Goal: Transaction & Acquisition: Download file/media

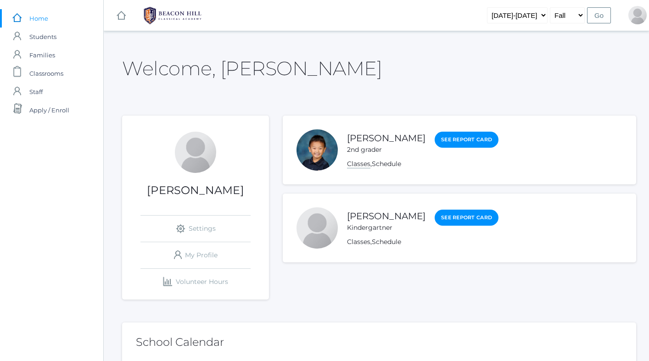
click at [351, 163] on link "Classes" at bounding box center [358, 164] width 23 height 9
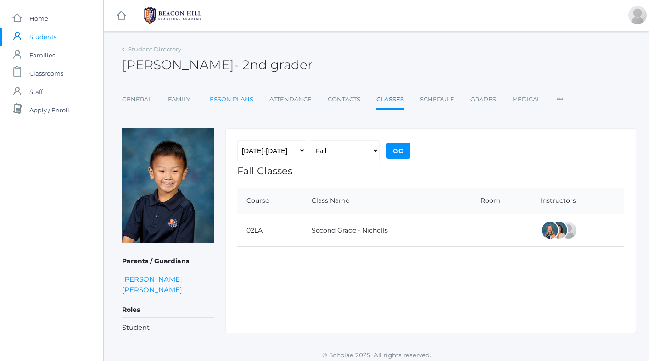
click at [212, 99] on link "Lesson Plans" at bounding box center [229, 99] width 47 height 18
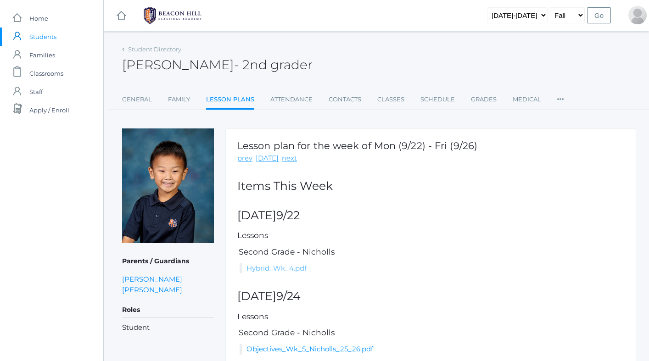
click at [304, 267] on link "Hybrid_Wk_4.pdf" at bounding box center [276, 268] width 60 height 9
click at [126, 21] on div "icons/ui/navigation/home Created with Sketch." at bounding box center [121, 15] width 34 height 31
click at [122, 16] on rect at bounding box center [121, 15] width 11 height 11
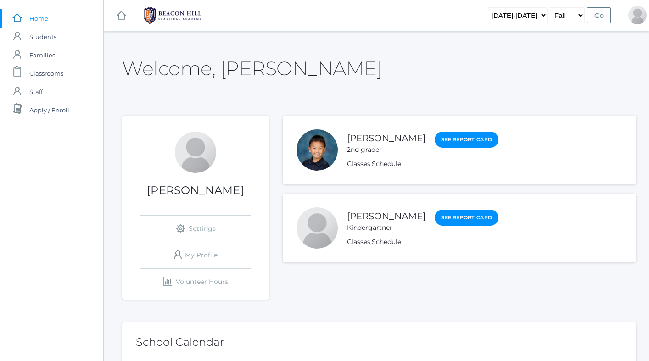
click at [361, 241] on link "Classes" at bounding box center [358, 242] width 23 height 9
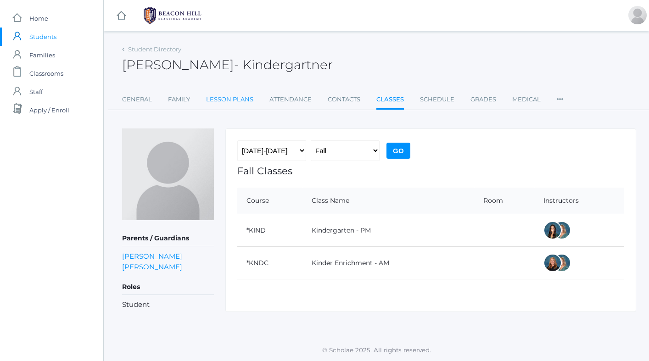
click at [218, 105] on link "Lesson Plans" at bounding box center [229, 99] width 47 height 18
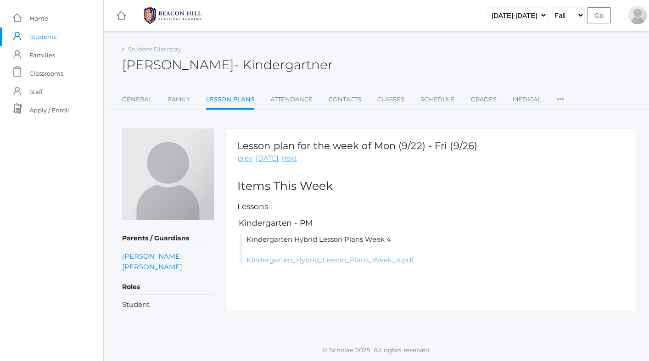
click at [273, 256] on link "Kindergarten_Hybrid_Lesson_Plans_Week_4.pdf" at bounding box center [329, 260] width 167 height 9
